Goal: Connect with others: Connect with others

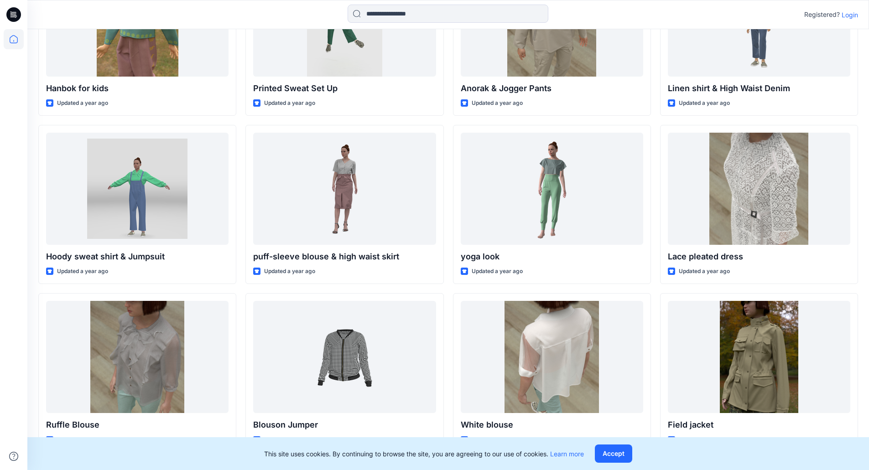
scroll to position [1868, 0]
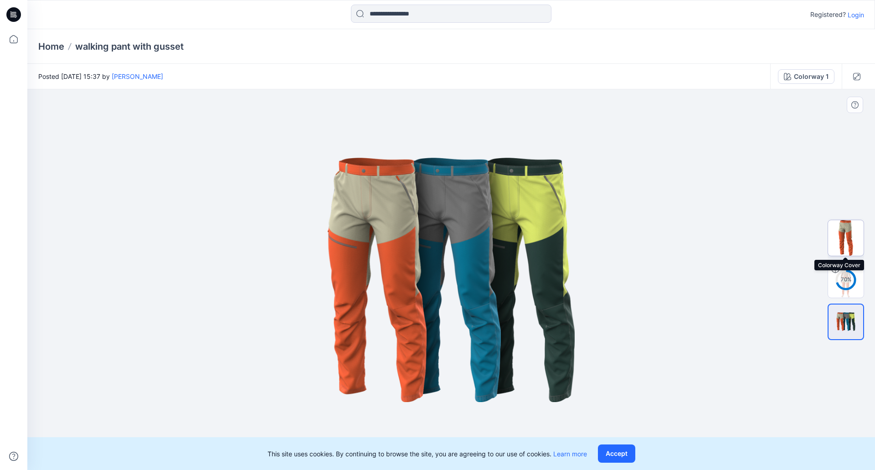
click at [849, 244] on img at bounding box center [846, 238] width 36 height 36
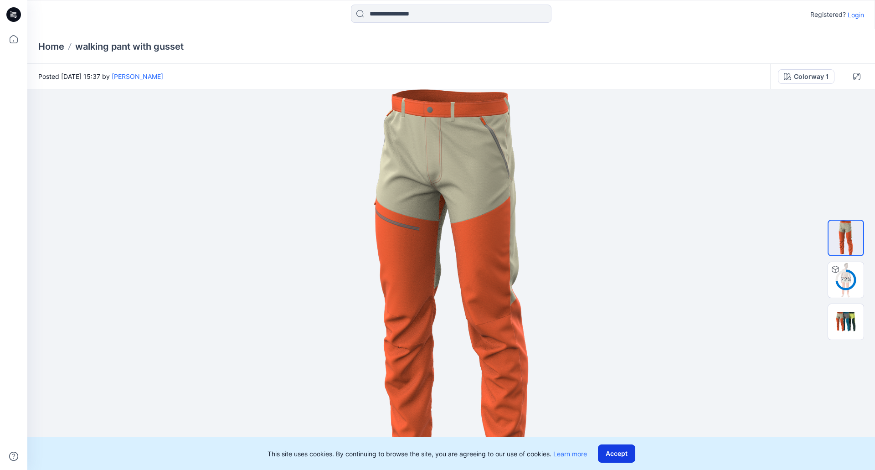
click at [621, 456] on button "Accept" at bounding box center [616, 454] width 37 height 18
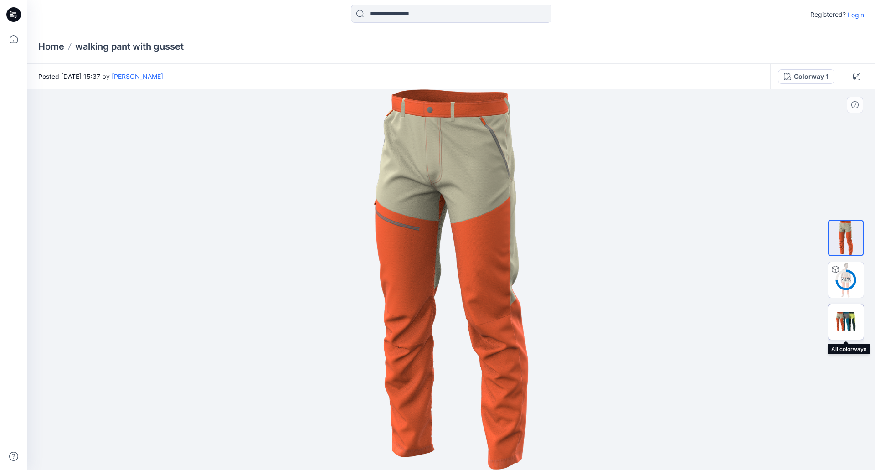
click at [840, 318] on img at bounding box center [846, 321] width 36 height 21
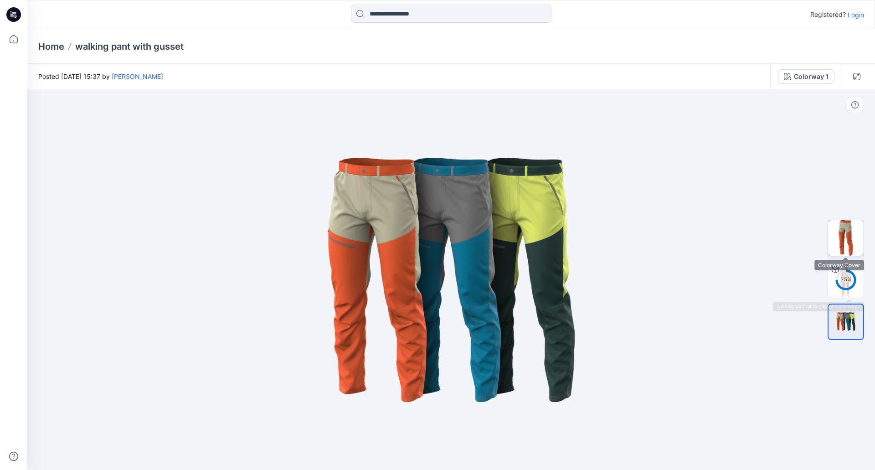
click at [840, 245] on img at bounding box center [846, 238] width 36 height 36
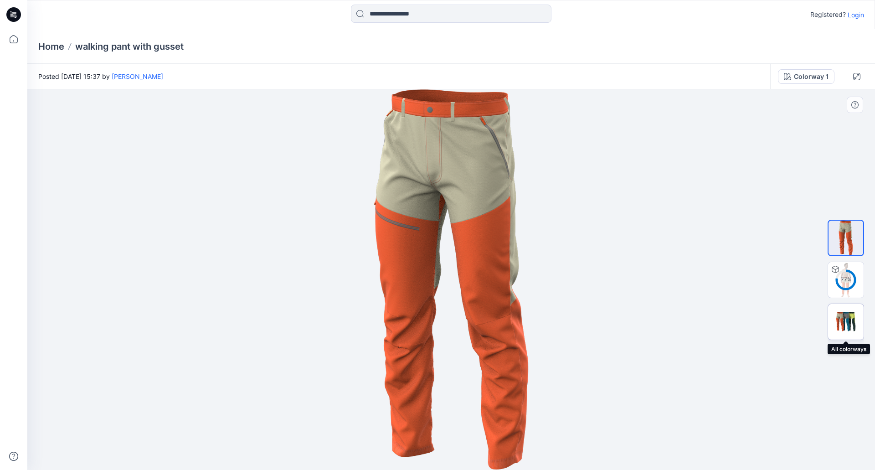
click at [848, 321] on img at bounding box center [846, 321] width 36 height 21
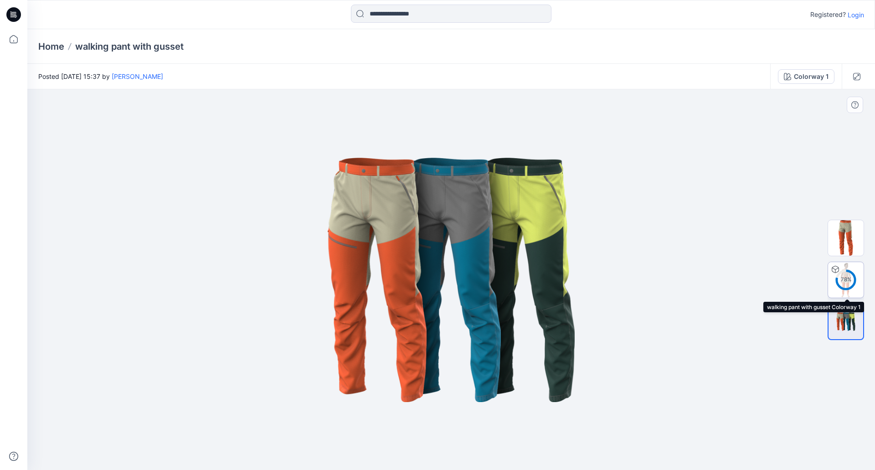
click at [846, 283] on div "78 %" at bounding box center [846, 280] width 22 height 8
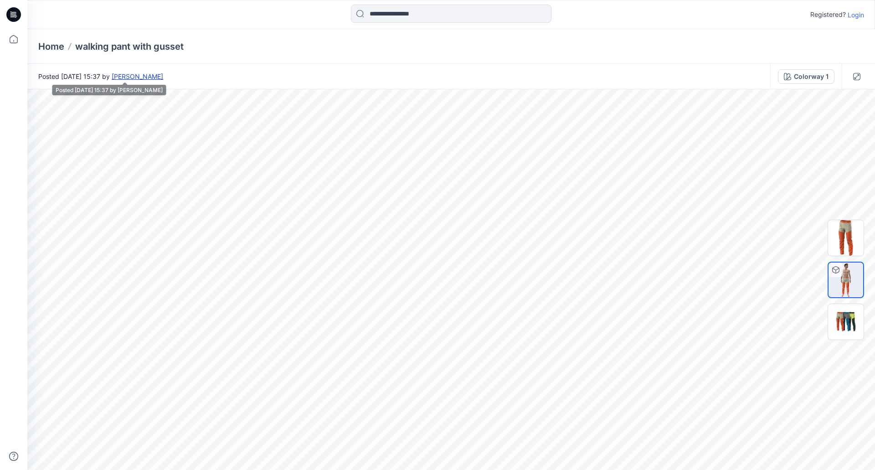
click at [163, 77] on link "Michael Grundy" at bounding box center [138, 76] width 52 height 8
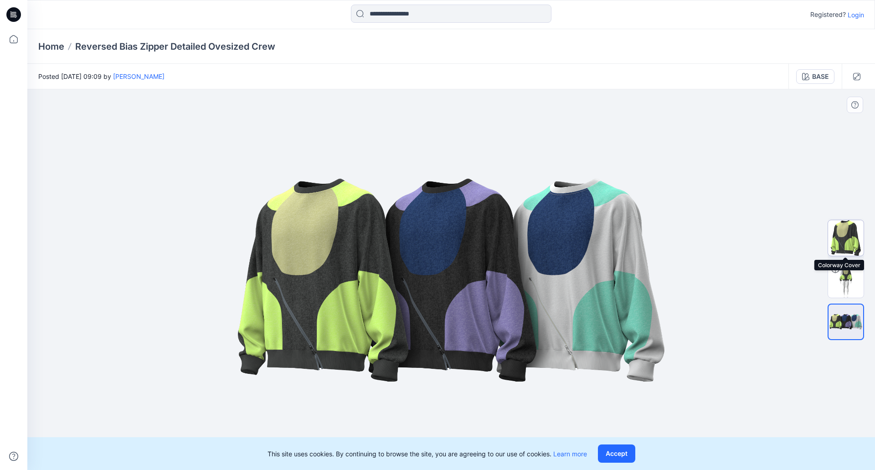
click at [831, 241] on img at bounding box center [846, 238] width 36 height 36
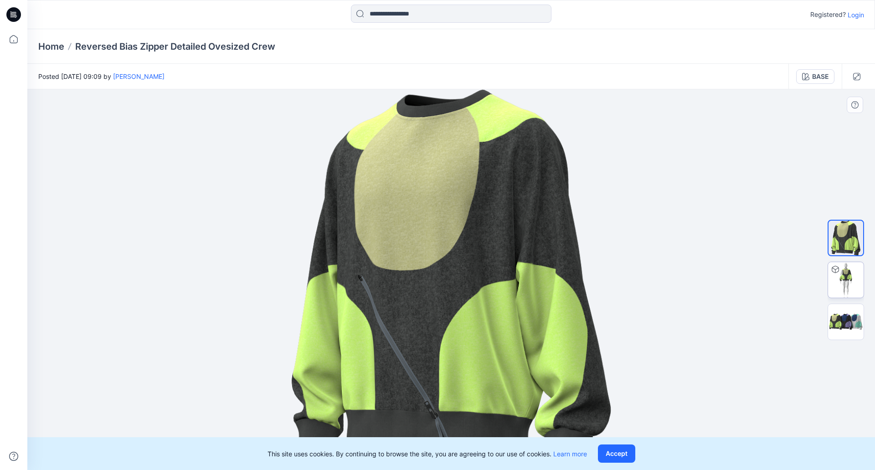
click at [843, 283] on img at bounding box center [846, 280] width 36 height 36
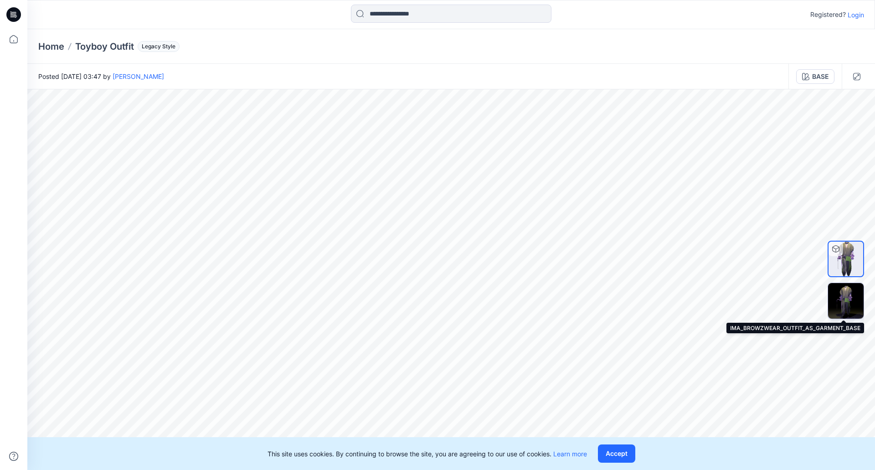
click at [852, 294] on img at bounding box center [846, 301] width 36 height 36
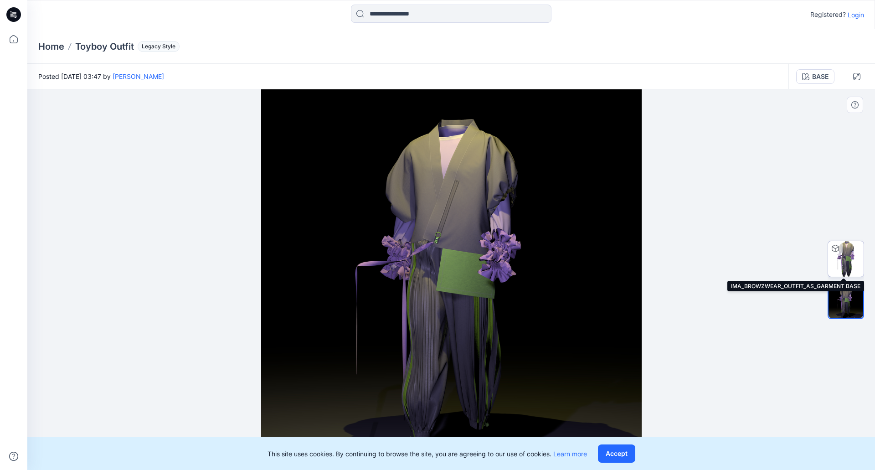
click at [849, 274] on img at bounding box center [846, 259] width 36 height 36
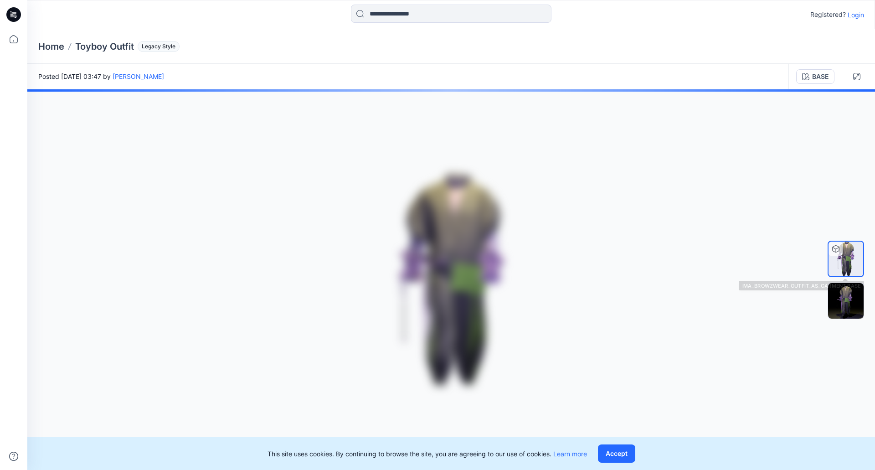
drag, startPoint x: 411, startPoint y: 233, endPoint x: 447, endPoint y: 235, distance: 36.1
click at [445, 235] on div at bounding box center [451, 279] width 848 height 381
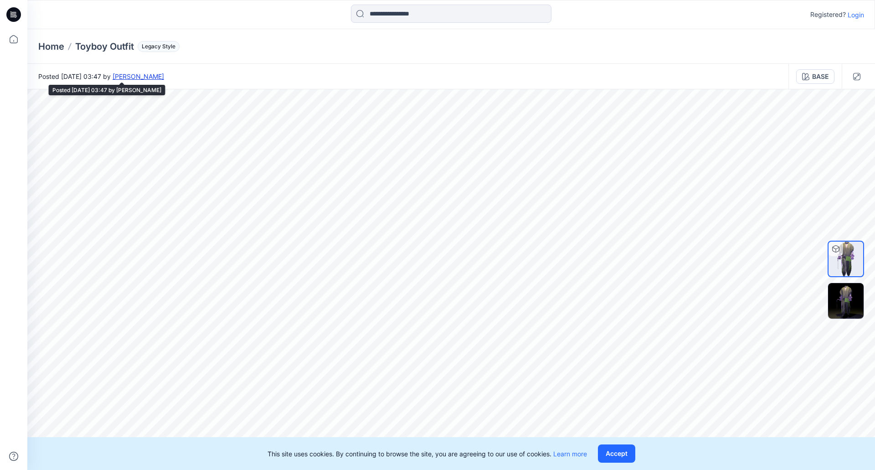
click at [164, 78] on link "Fatih Kurt" at bounding box center [139, 76] width 52 height 8
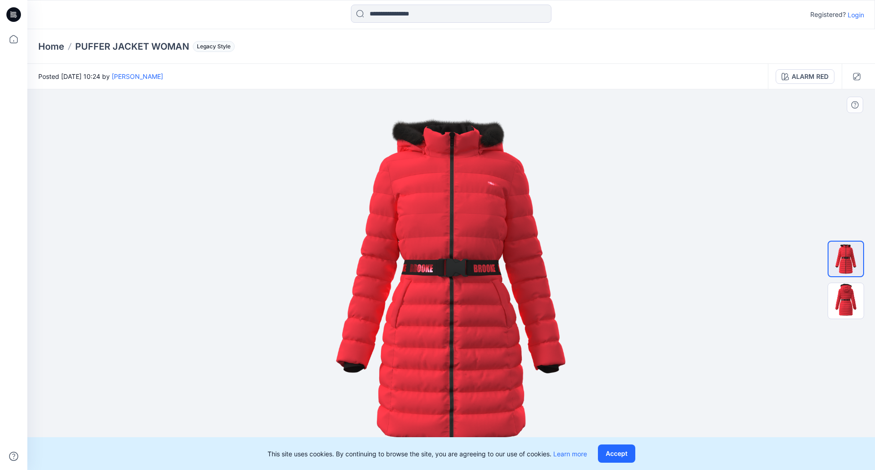
drag, startPoint x: 411, startPoint y: 260, endPoint x: 612, endPoint y: 273, distance: 201.5
click at [558, 274] on img at bounding box center [451, 279] width 381 height 381
click at [843, 295] on img at bounding box center [846, 301] width 36 height 36
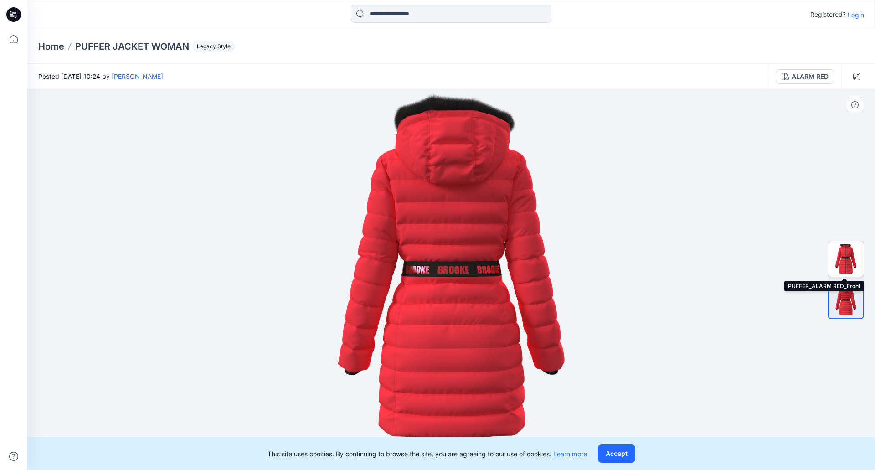
click at [838, 263] on img at bounding box center [846, 259] width 36 height 36
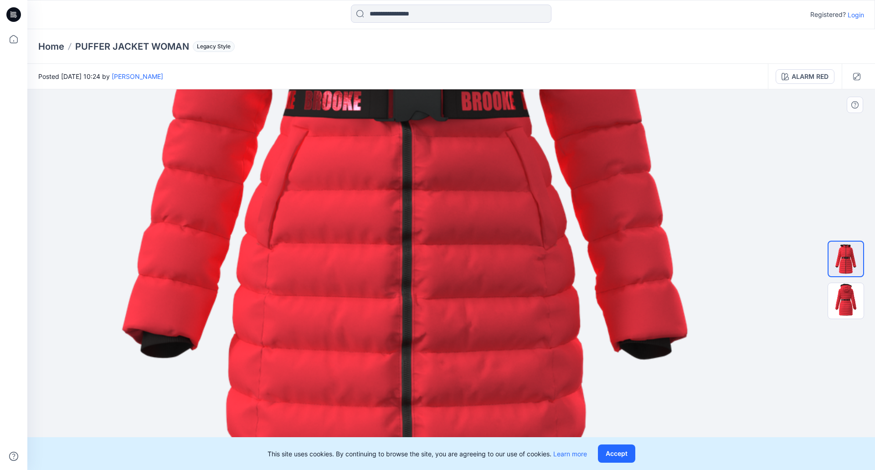
drag, startPoint x: 496, startPoint y: 382, endPoint x: 434, endPoint y: 231, distance: 163.2
click at [434, 231] on img at bounding box center [407, 128] width 938 height 938
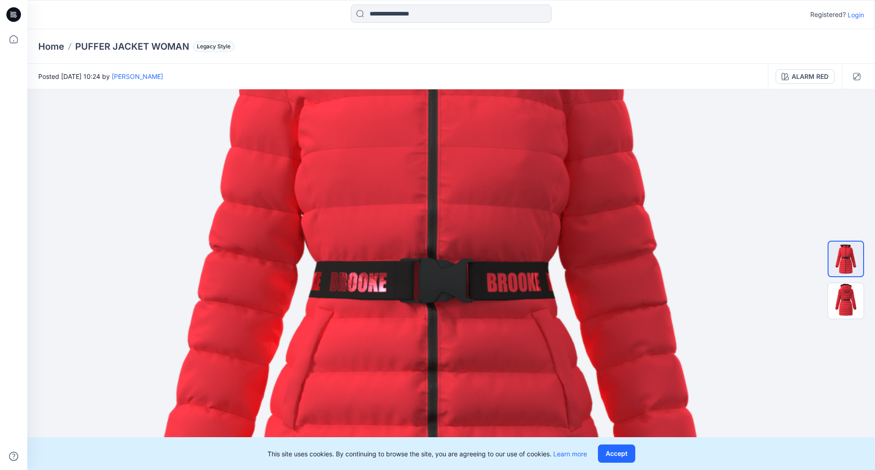
drag, startPoint x: 445, startPoint y: 302, endPoint x: 470, endPoint y: 483, distance: 183.3
click at [470, 470] on html "Registered? Login Home PUFFER JACKET WOMAN Legacy Style Posted Thursday, July 1…" at bounding box center [437, 235] width 875 height 470
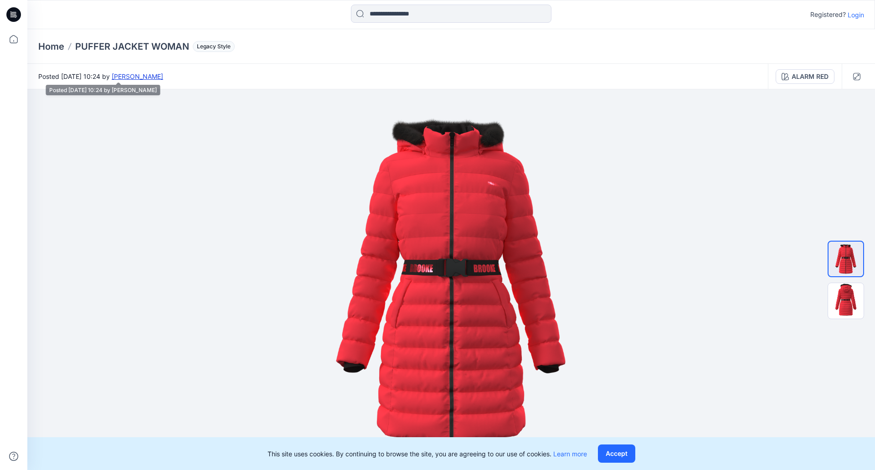
click at [163, 76] on link "[PERSON_NAME]" at bounding box center [138, 76] width 52 height 8
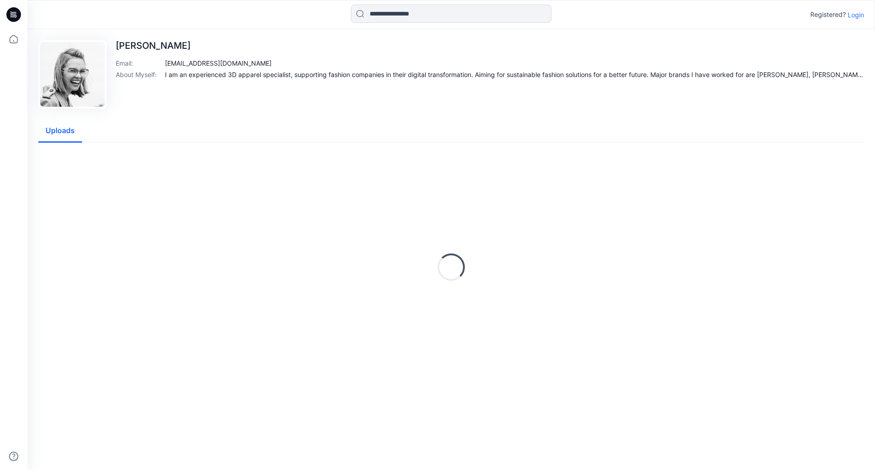
click at [714, 80] on div "[PERSON_NAME] Email : [EMAIL_ADDRESS][DOMAIN_NAME] About Myself : I am an exper…" at bounding box center [490, 74] width 749 height 68
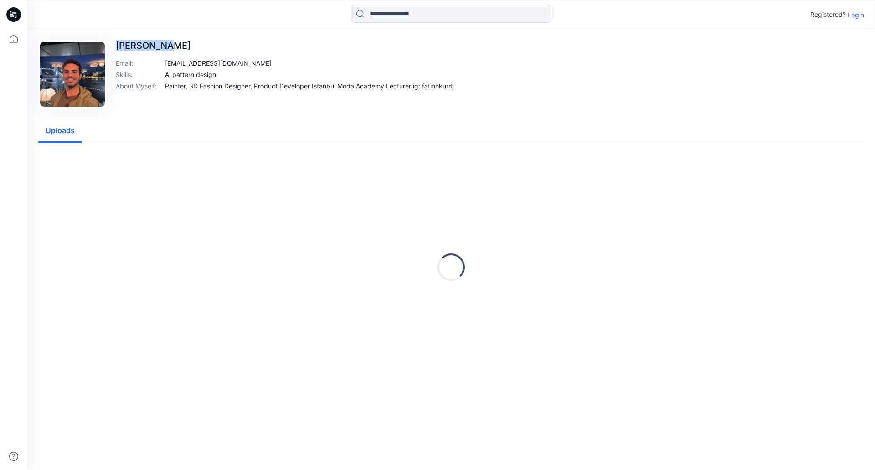
drag, startPoint x: 163, startPoint y: 44, endPoint x: 115, endPoint y: 49, distance: 48.1
click at [115, 49] on div "[PERSON_NAME] Email : [EMAIL_ADDRESS][DOMAIN_NAME] Skills : Ai pattern design A…" at bounding box center [451, 74] width 826 height 68
copy p "[PERSON_NAME]"
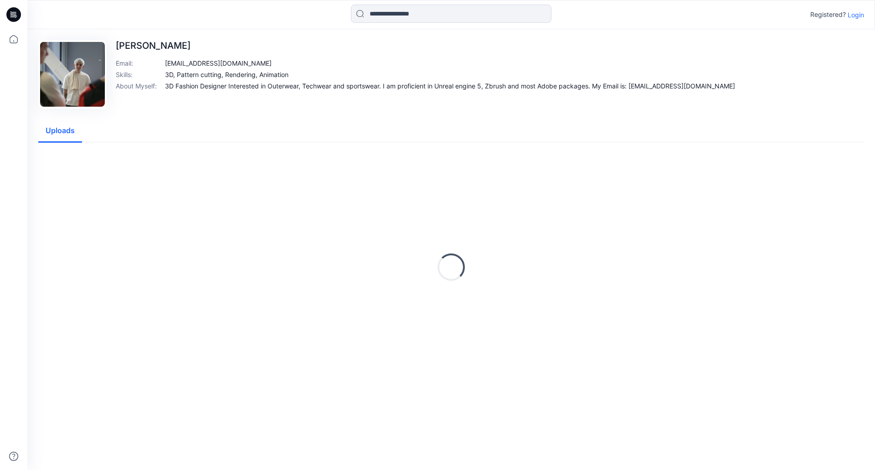
click at [62, 69] on img at bounding box center [72, 74] width 65 height 65
